Goal: Task Accomplishment & Management: Use online tool/utility

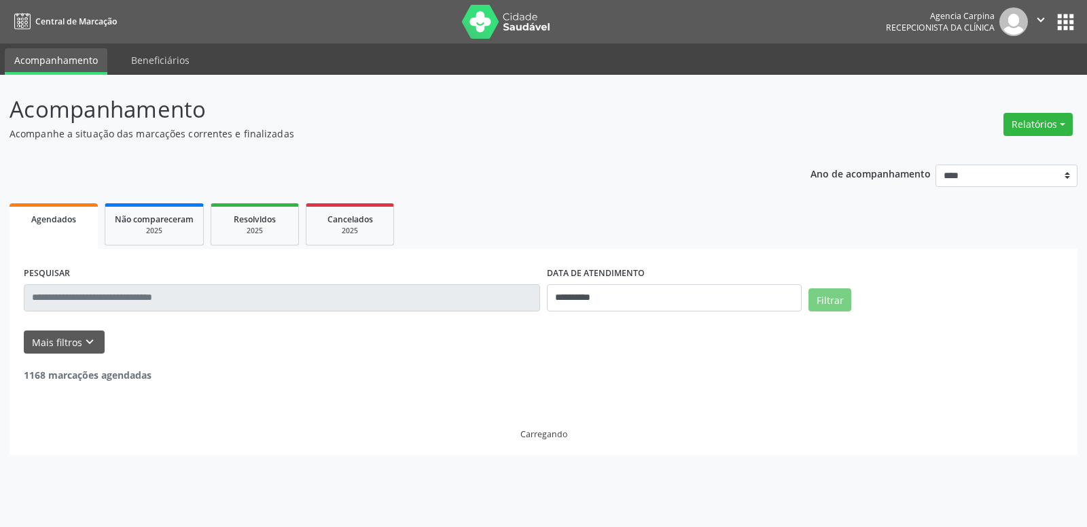
click at [1048, 119] on button "Relatórios" at bounding box center [1038, 124] width 69 height 23
click at [1009, 151] on link "Agendamentos" at bounding box center [1001, 153] width 146 height 19
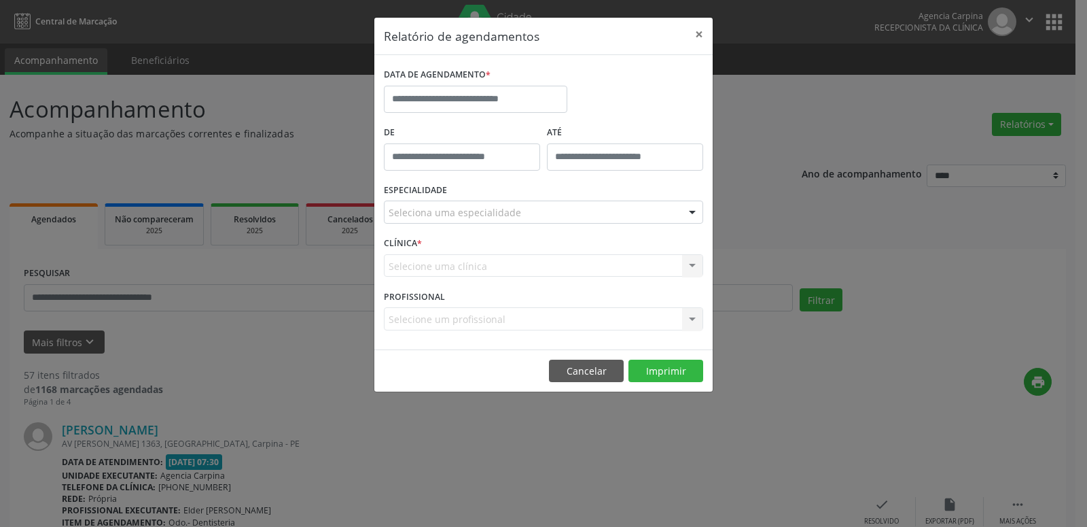
click at [427, 84] on label "DATA DE AGENDAMENTO *" at bounding box center [437, 75] width 107 height 21
click at [433, 92] on input "text" at bounding box center [475, 99] width 183 height 27
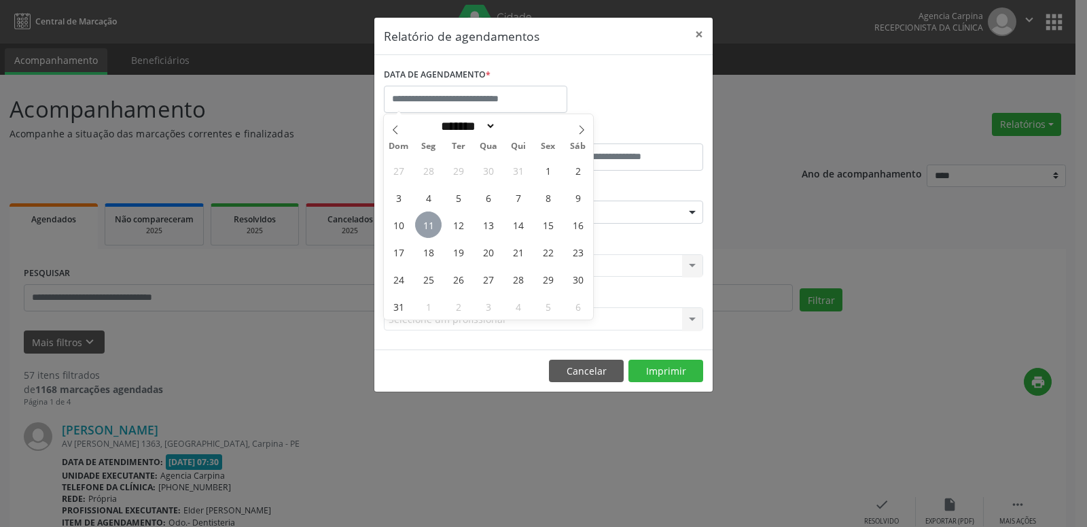
click at [434, 232] on span "11" at bounding box center [428, 224] width 27 height 27
type input "**********"
click at [434, 232] on span "11" at bounding box center [428, 224] width 27 height 27
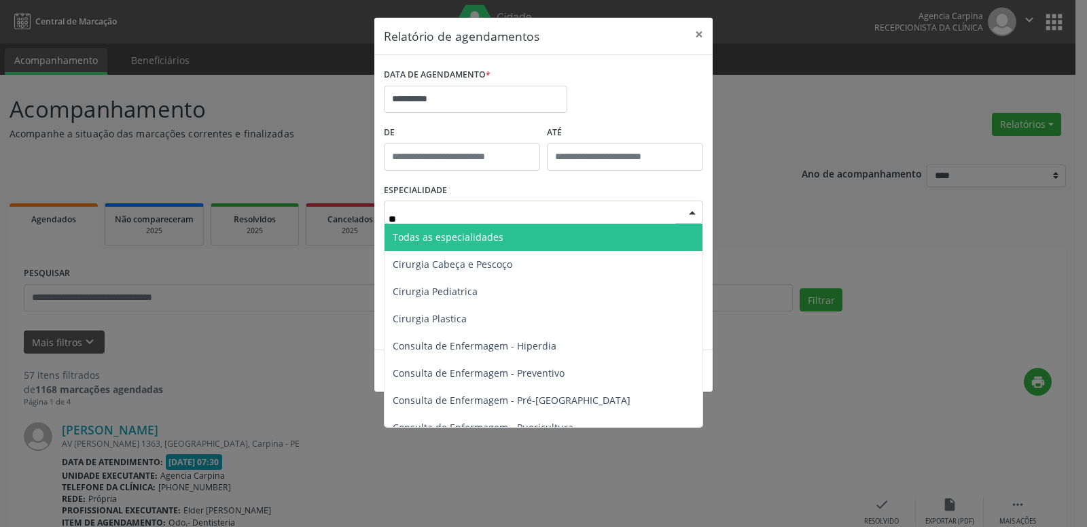
type input "***"
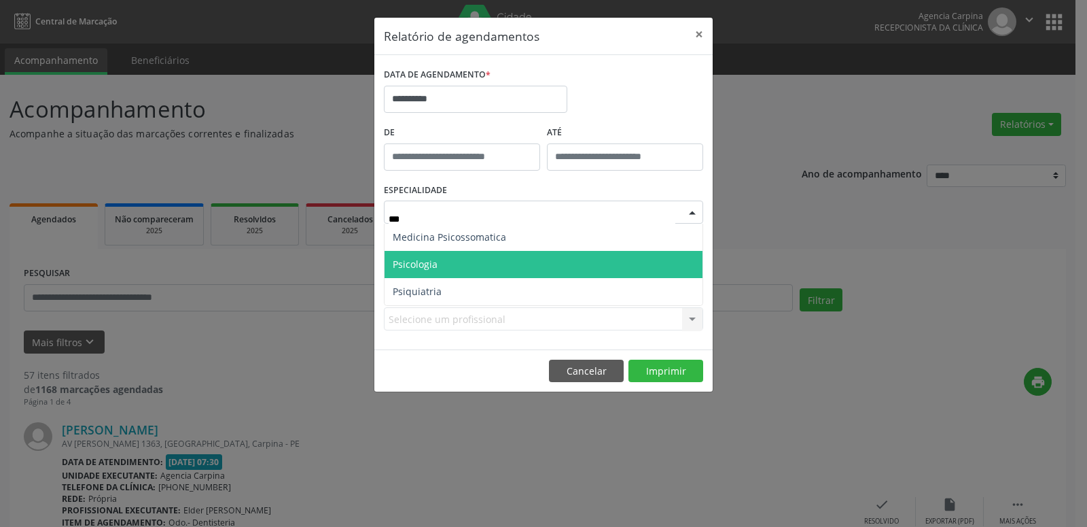
click at [490, 253] on span "Psicologia" at bounding box center [544, 264] width 318 height 27
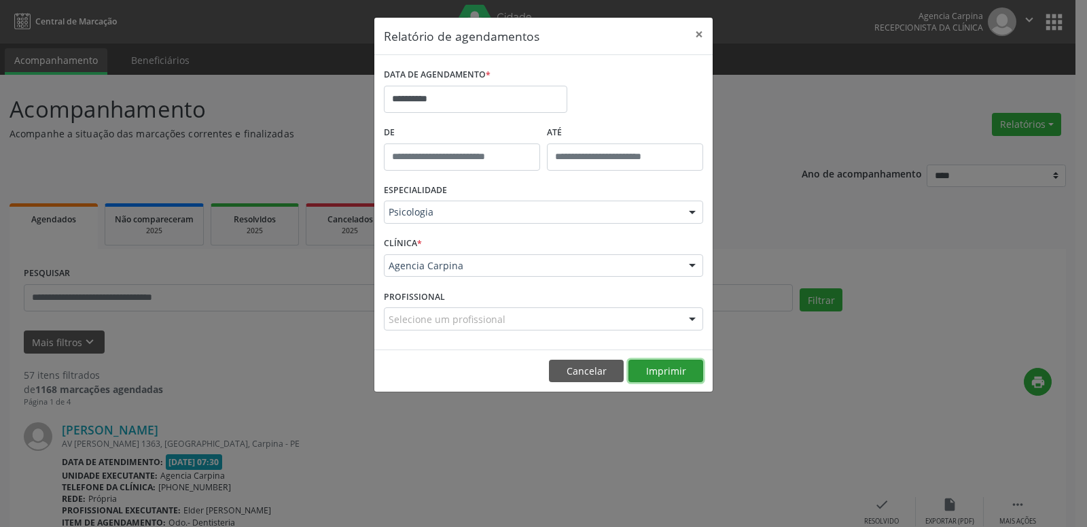
click at [664, 368] on button "Imprimir" at bounding box center [666, 371] width 75 height 23
click at [464, 220] on div "Psicologia" at bounding box center [543, 211] width 319 height 23
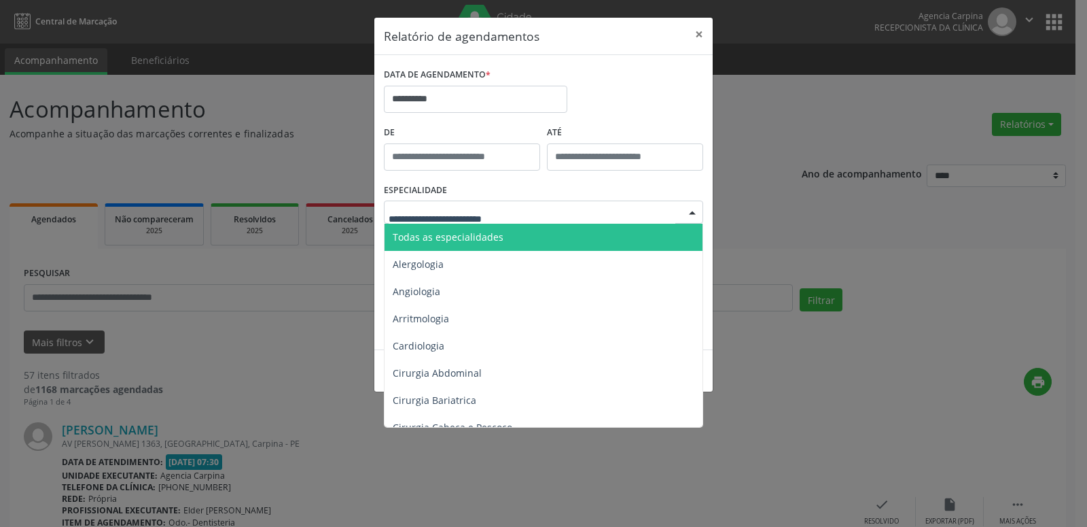
click at [459, 229] on span "Todas as especialidades" at bounding box center [545, 237] width 320 height 27
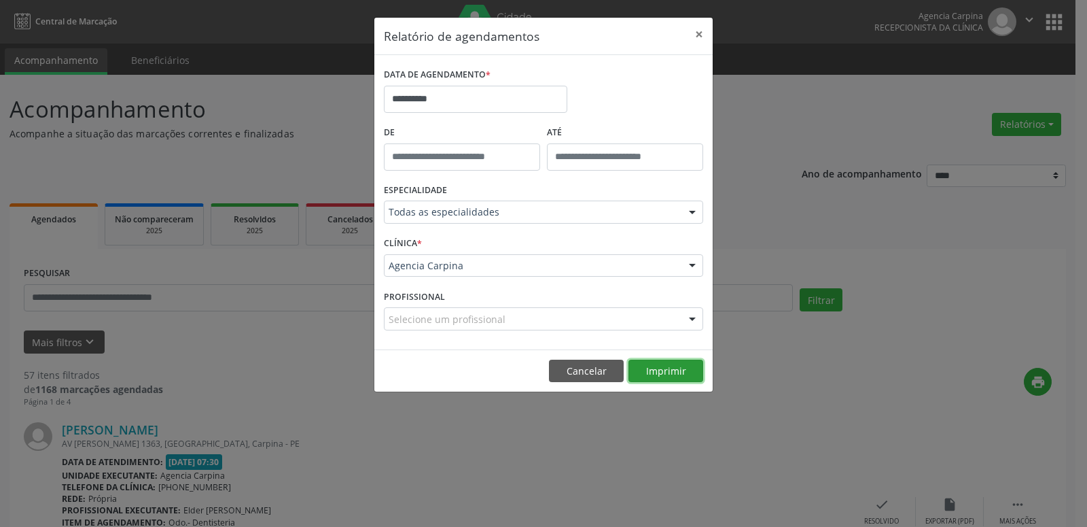
click at [670, 364] on button "Imprimir" at bounding box center [666, 371] width 75 height 23
click at [703, 37] on button "×" at bounding box center [699, 34] width 27 height 33
